Goal: Navigation & Orientation: Find specific page/section

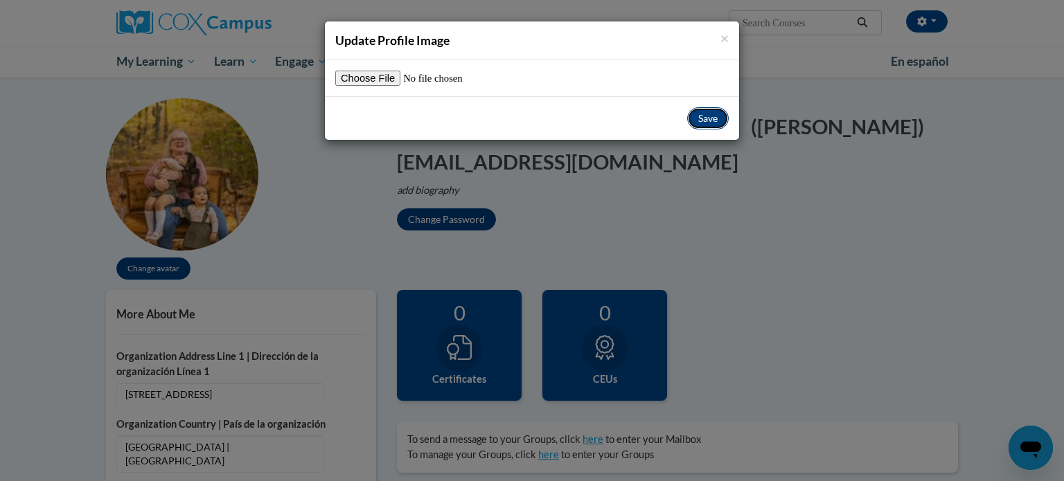
click at [708, 118] on button "Save" at bounding box center [708, 118] width 42 height 22
click at [711, 118] on button "Save" at bounding box center [708, 118] width 42 height 22
click at [701, 123] on button "Save" at bounding box center [708, 118] width 42 height 22
click at [726, 40] on span "×" at bounding box center [724, 37] width 8 height 17
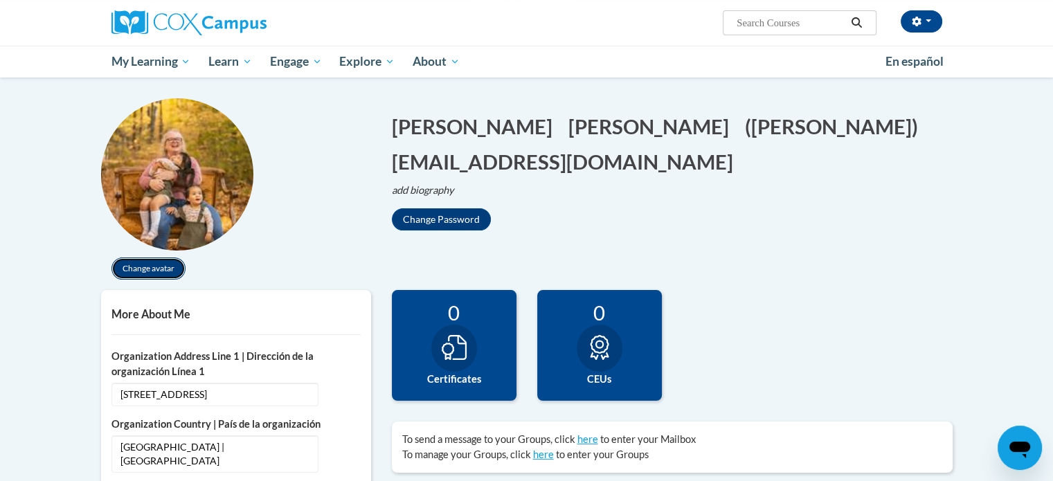
click at [160, 267] on button "Change avatar" at bounding box center [149, 269] width 74 height 22
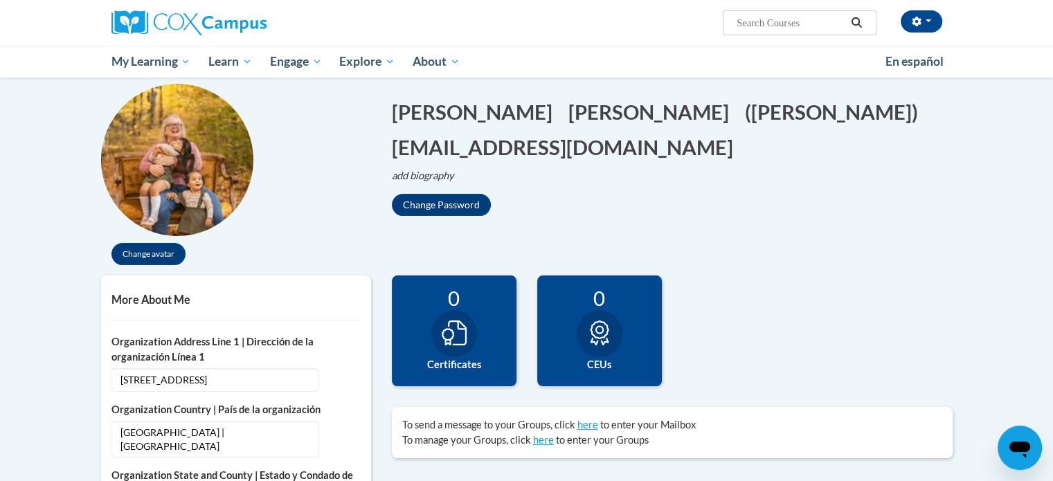
scroll to position [114, 0]
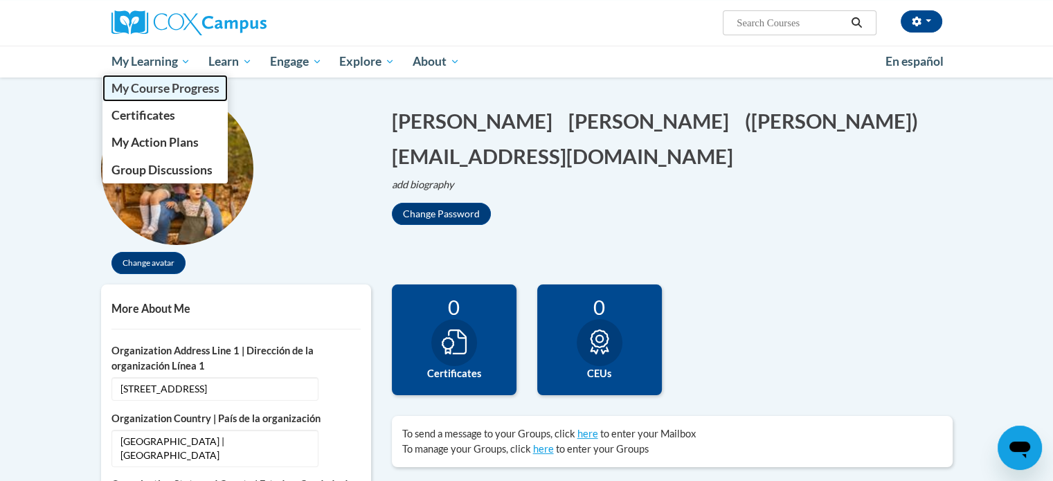
click at [163, 87] on span "My Course Progress" at bounding box center [165, 88] width 108 height 15
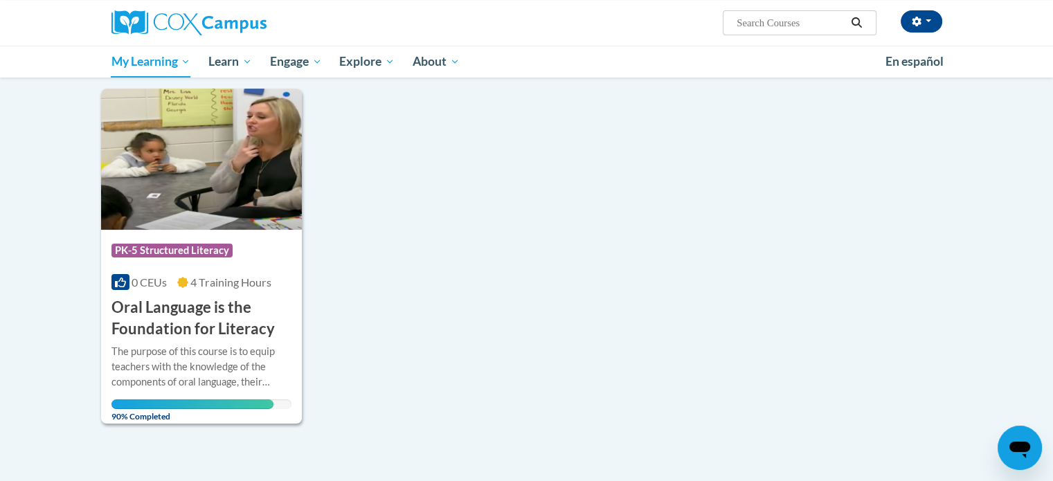
scroll to position [190, 0]
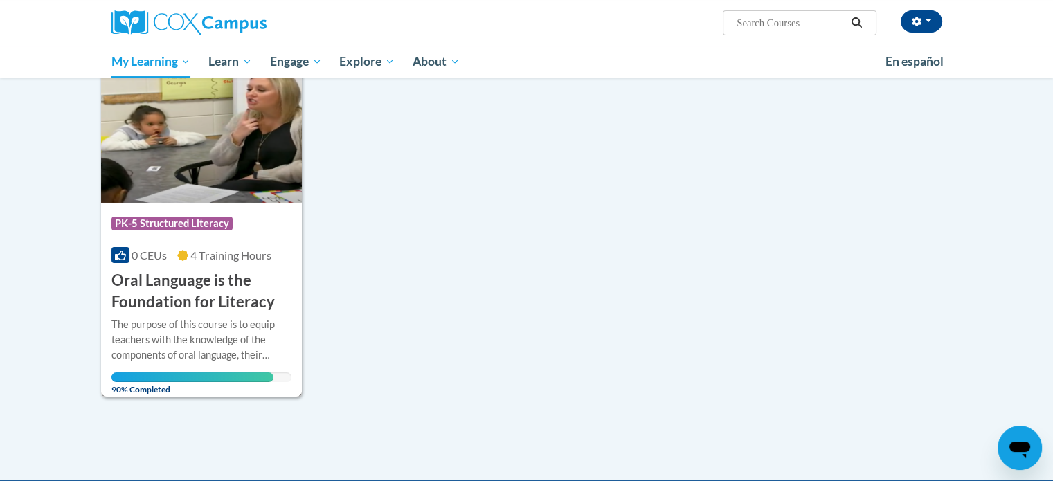
click at [211, 152] on img at bounding box center [202, 132] width 202 height 141
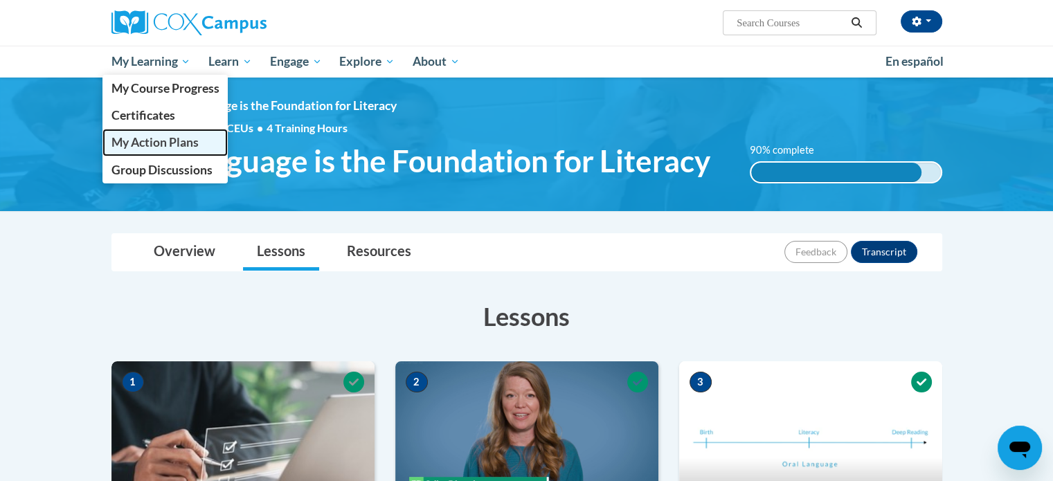
click at [182, 141] on span "My Action Plans" at bounding box center [154, 142] width 87 height 15
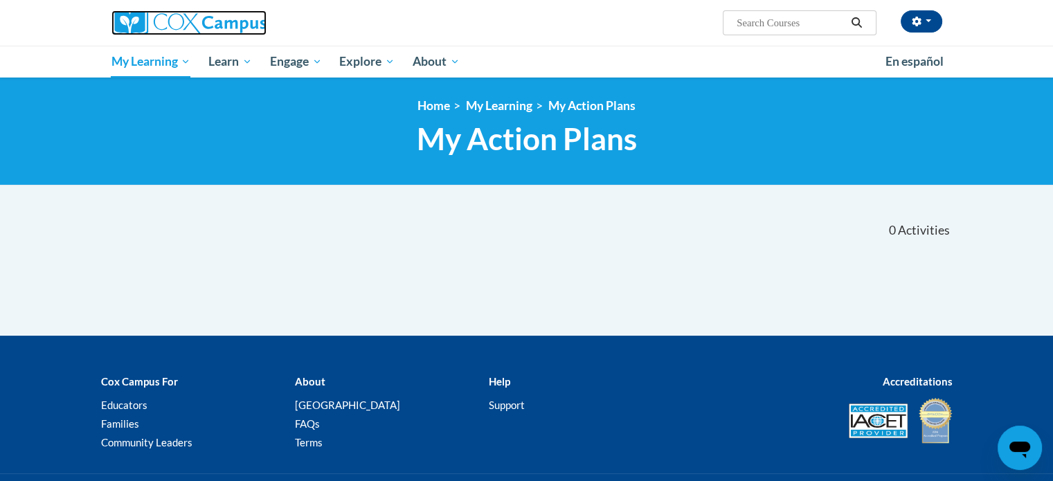
click at [214, 20] on img at bounding box center [189, 22] width 155 height 25
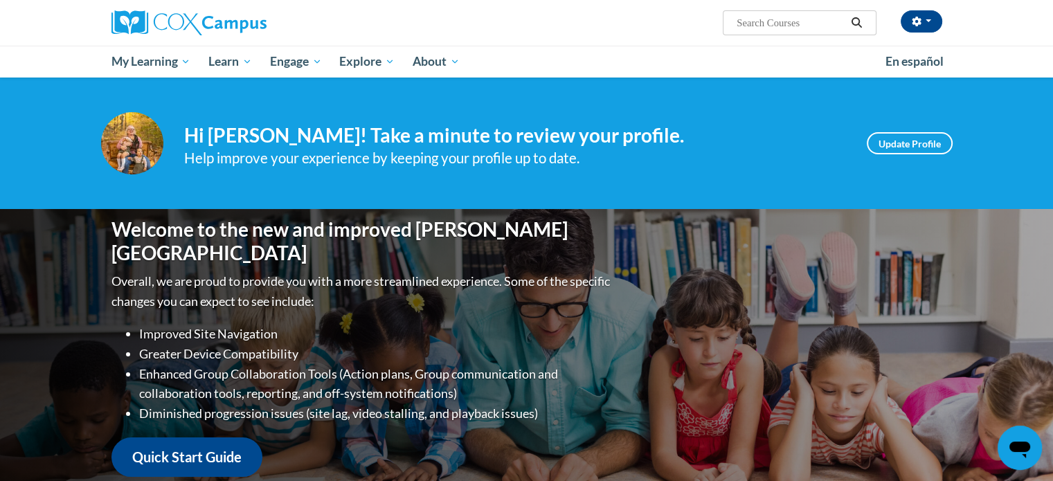
drag, startPoint x: 1031, startPoint y: 1, endPoint x: 526, endPoint y: 31, distance: 505.1
click at [526, 31] on div "[PERSON_NAME] ([GEOGRAPHIC_DATA]/[GEOGRAPHIC_DATA] UTC-05:00) My Profile Inbox …" at bounding box center [669, 17] width 568 height 35
drag, startPoint x: 893, startPoint y: 0, endPoint x: 467, endPoint y: 27, distance: 426.1
click at [467, 27] on div "[PERSON_NAME] ([GEOGRAPHIC_DATA]/[GEOGRAPHIC_DATA] UTC-05:00) My Profile Inbox …" at bounding box center [669, 17] width 568 height 35
